Goal: Task Accomplishment & Management: Complete application form

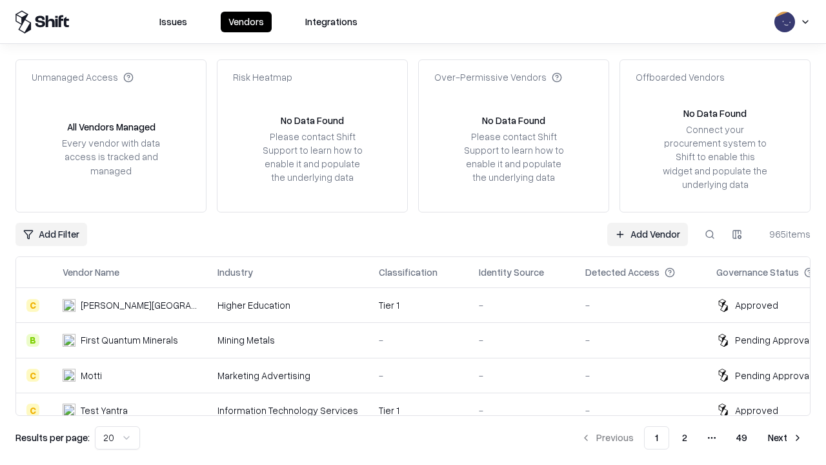
click at [647, 234] on link "Add Vendor" at bounding box center [647, 234] width 81 height 23
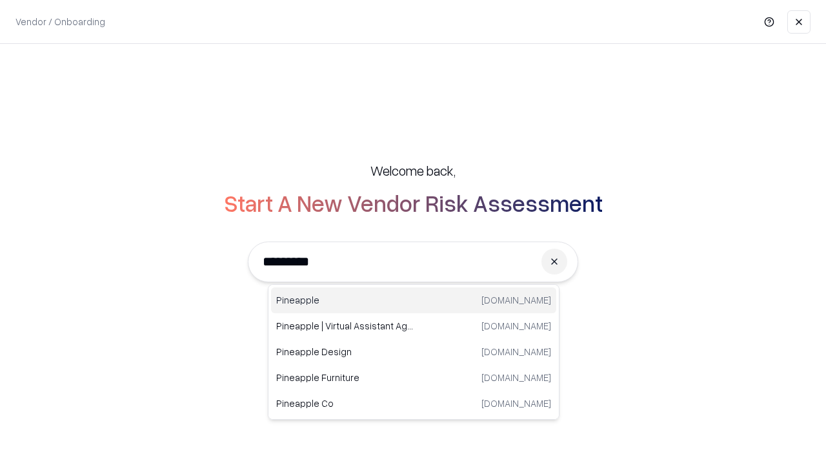
click at [414, 300] on div "Pineapple [DOMAIN_NAME]" at bounding box center [413, 300] width 285 height 26
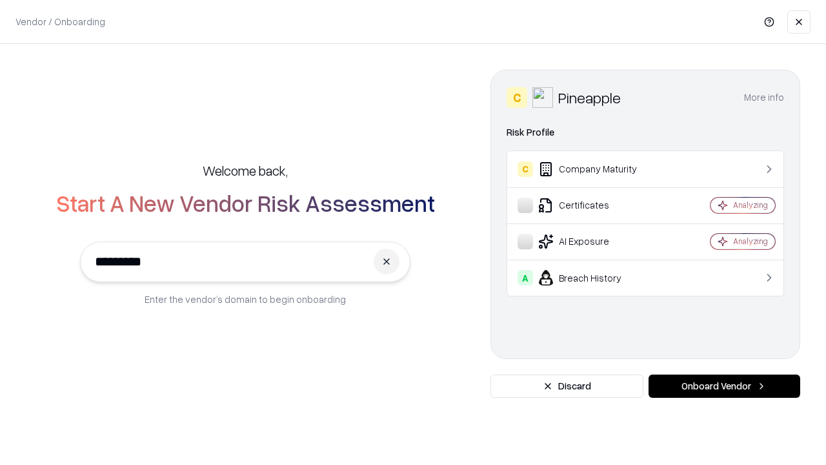
type input "*********"
click at [724, 386] on button "Onboard Vendor" at bounding box center [725, 385] width 152 height 23
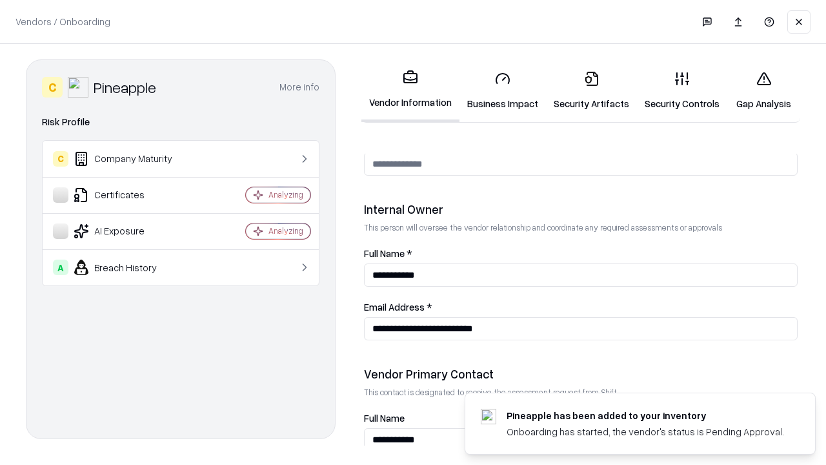
scroll to position [669, 0]
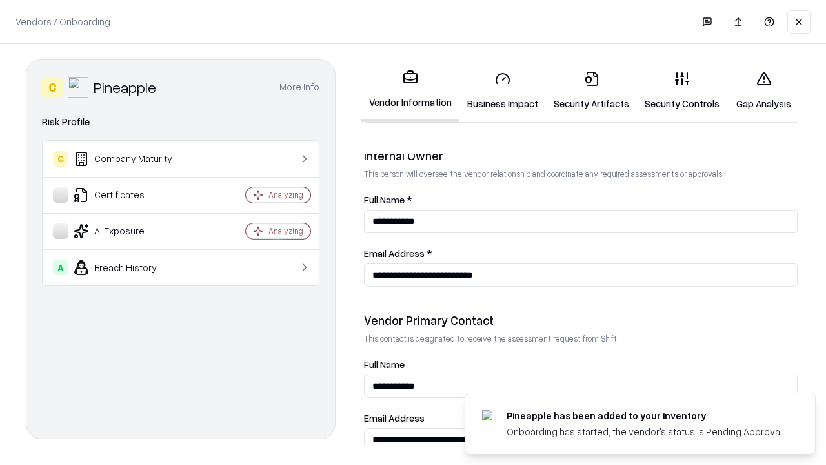
click at [591, 90] on link "Security Artifacts" at bounding box center [591, 91] width 91 height 60
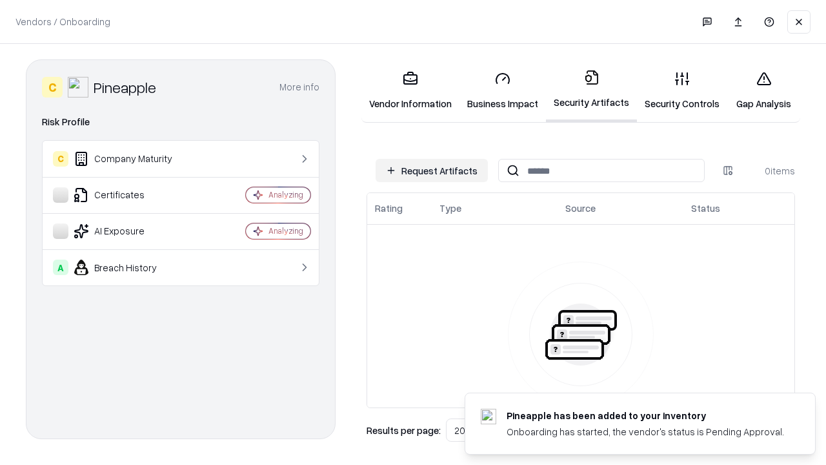
click at [432, 170] on button "Request Artifacts" at bounding box center [432, 170] width 112 height 23
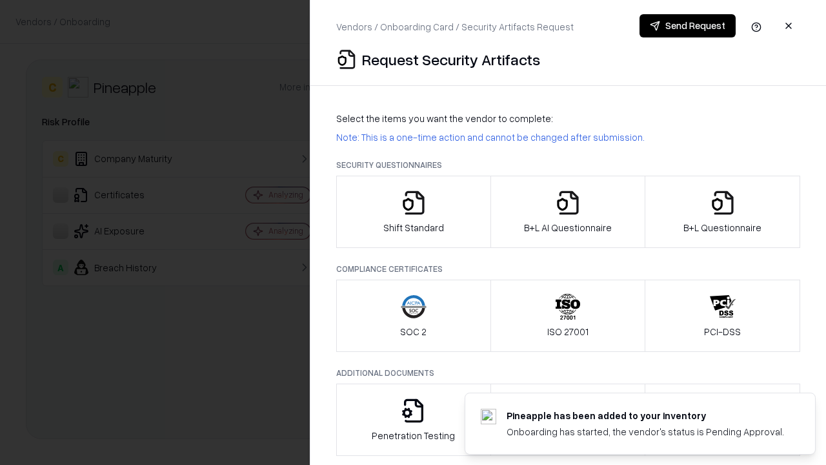
click at [722, 212] on icon "button" at bounding box center [723, 203] width 26 height 26
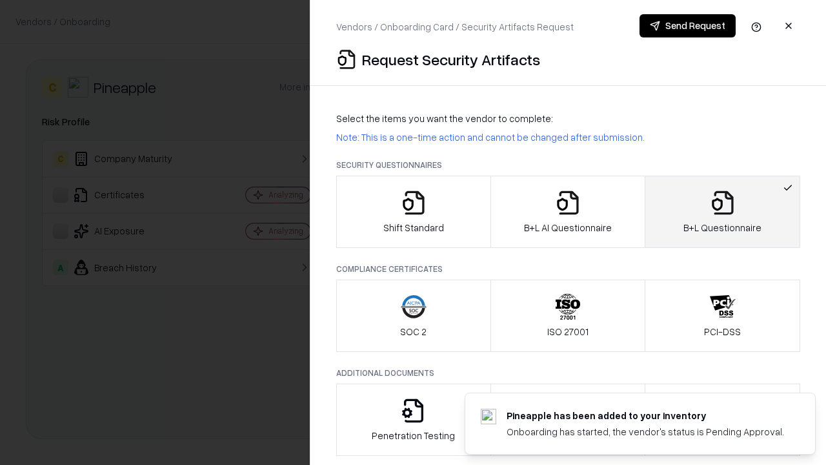
click at [567, 212] on icon "button" at bounding box center [568, 203] width 26 height 26
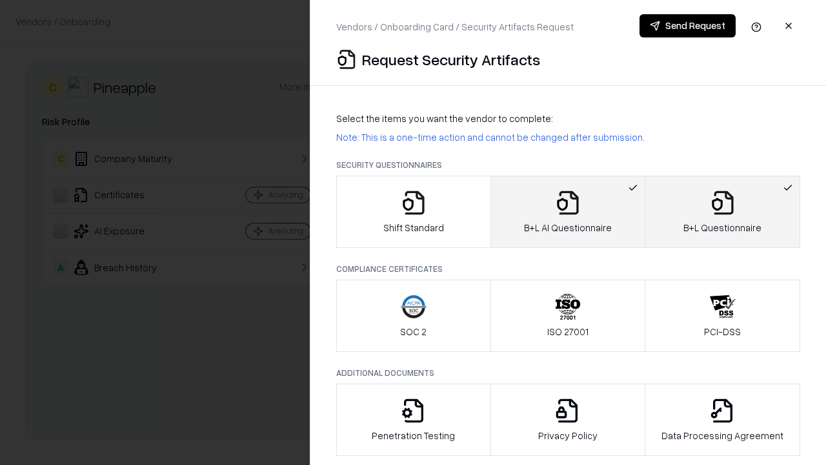
click at [687, 26] on button "Send Request" at bounding box center [688, 25] width 96 height 23
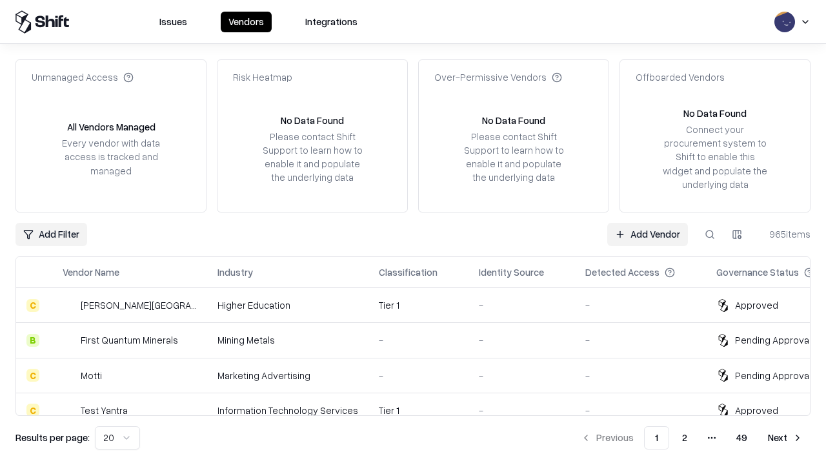
click at [710, 234] on button at bounding box center [709, 234] width 23 height 23
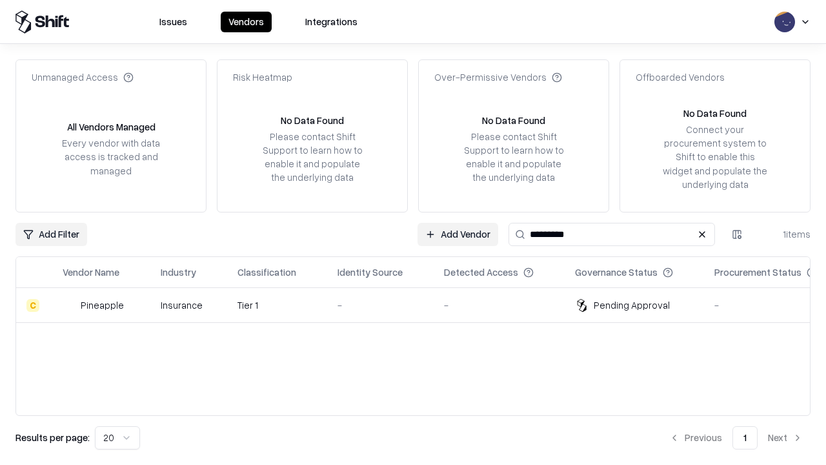
type input "*********"
click at [421, 305] on div "-" at bounding box center [381, 305] width 86 height 14
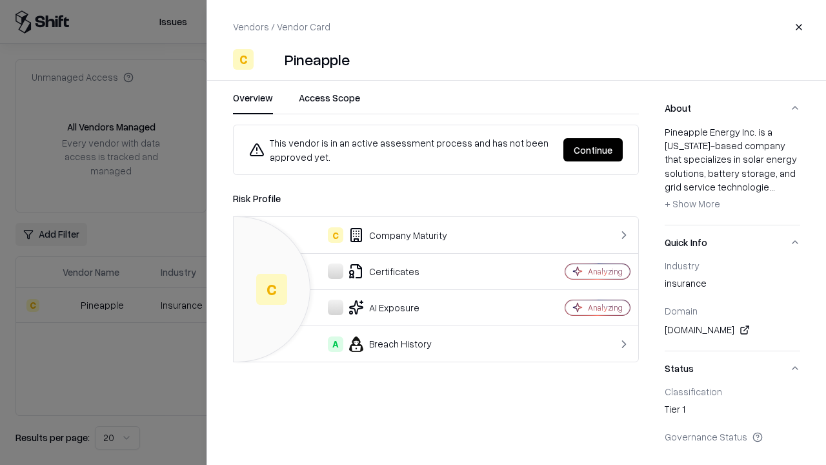
click at [593, 150] on button "Continue" at bounding box center [592, 149] width 59 height 23
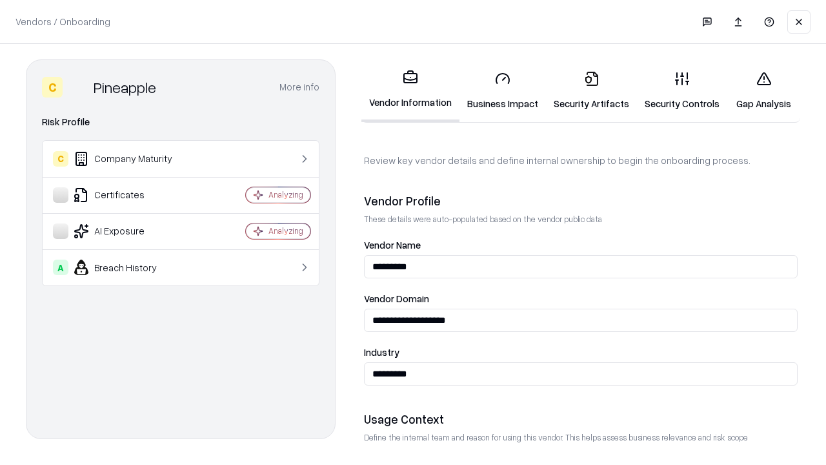
click at [591, 90] on link "Security Artifacts" at bounding box center [591, 91] width 91 height 60
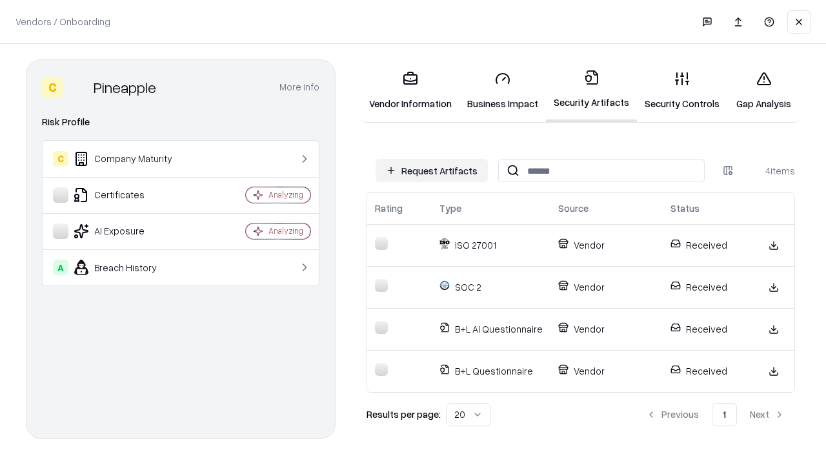
click at [763, 90] on link "Gap Analysis" at bounding box center [763, 91] width 73 height 60
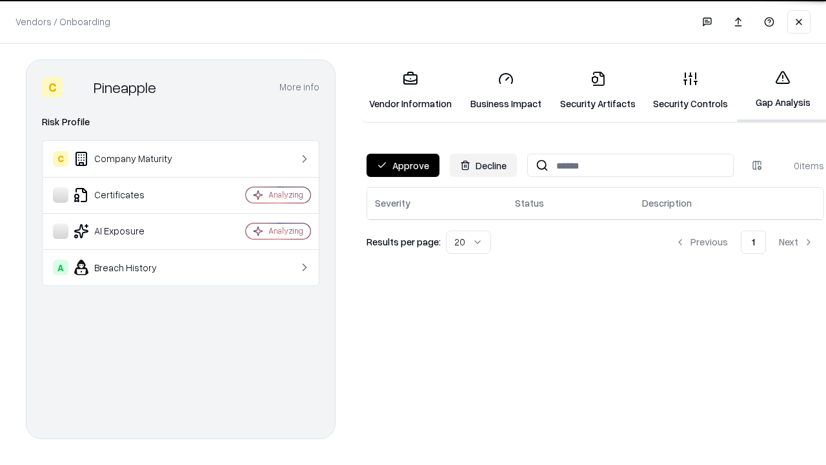
click at [403, 165] on button "Approve" at bounding box center [403, 165] width 73 height 23
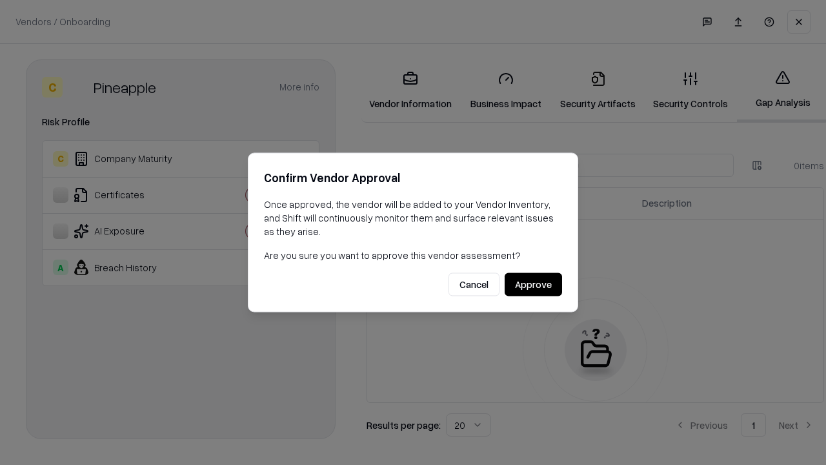
click at [533, 284] on button "Approve" at bounding box center [533, 284] width 57 height 23
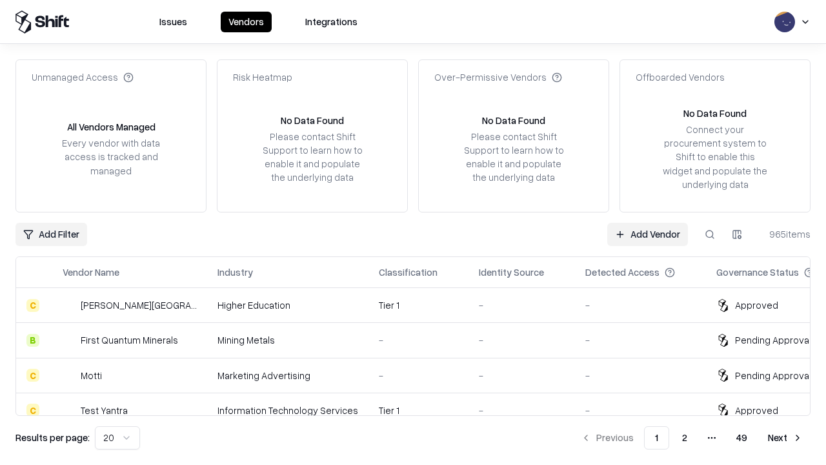
type input "*********"
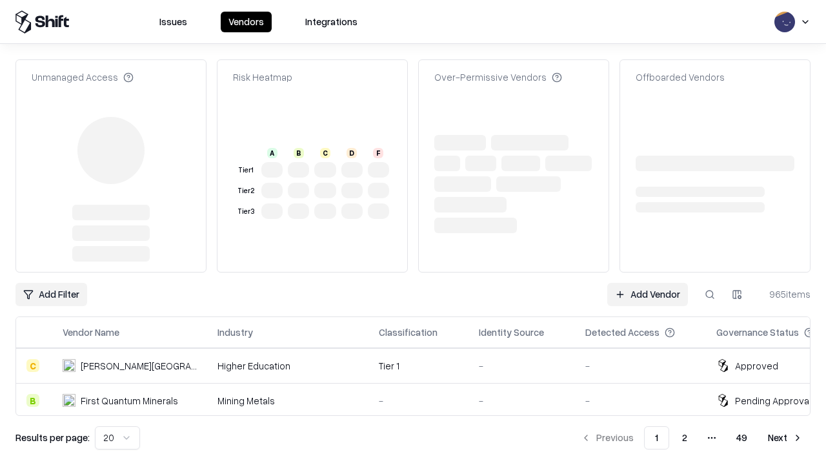
click at [647, 283] on link "Add Vendor" at bounding box center [647, 294] width 81 height 23
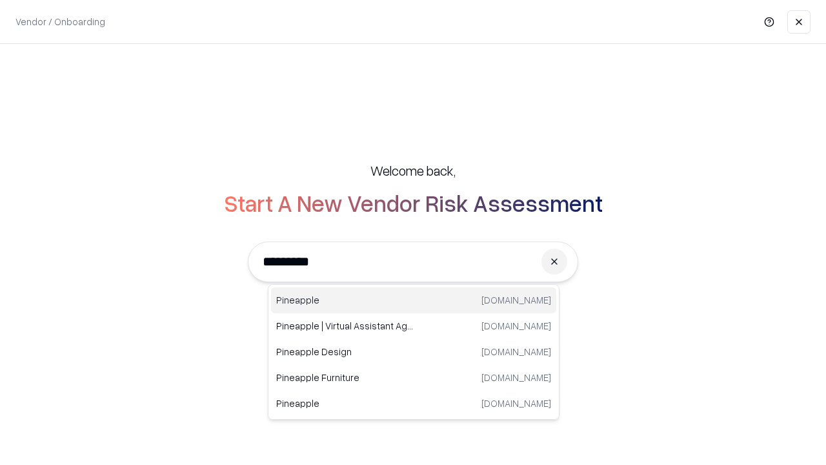
click at [414, 300] on div "Pineapple [DOMAIN_NAME]" at bounding box center [413, 300] width 285 height 26
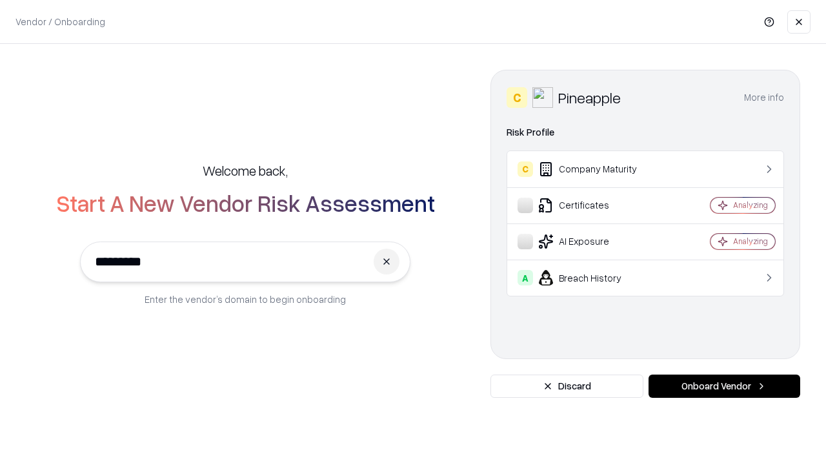
type input "*********"
click at [724, 386] on button "Onboard Vendor" at bounding box center [725, 385] width 152 height 23
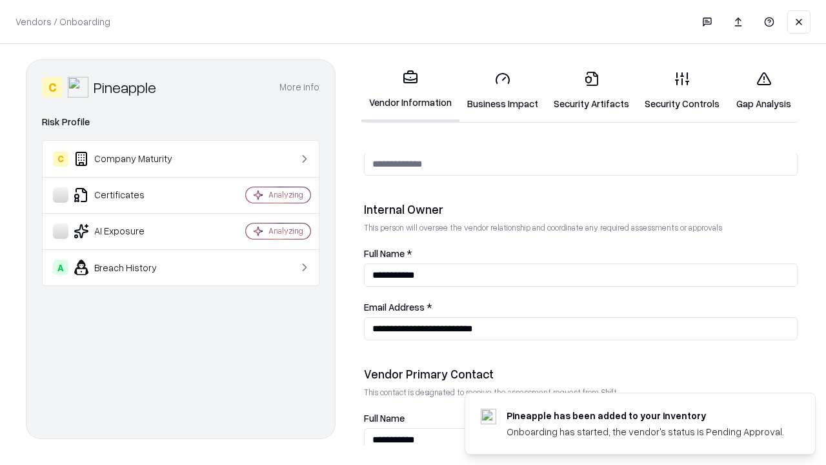
scroll to position [669, 0]
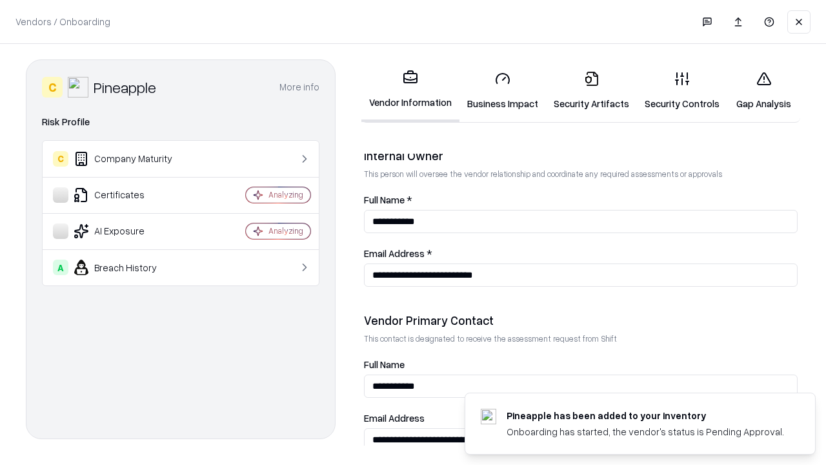
click at [763, 90] on link "Gap Analysis" at bounding box center [763, 91] width 73 height 60
